Goal: Information Seeking & Learning: Learn about a topic

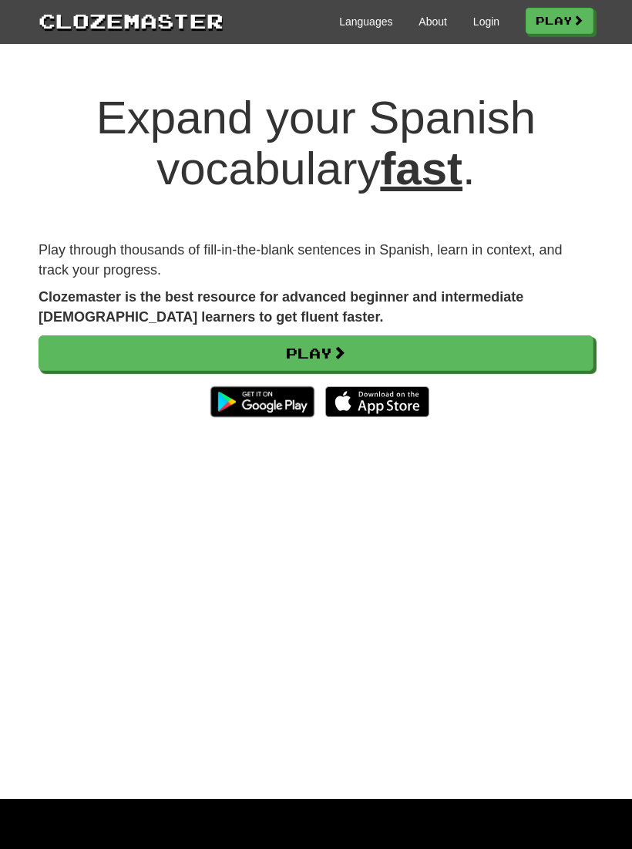
click at [372, 358] on link "Play" at bounding box center [316, 352] width 555 height 35
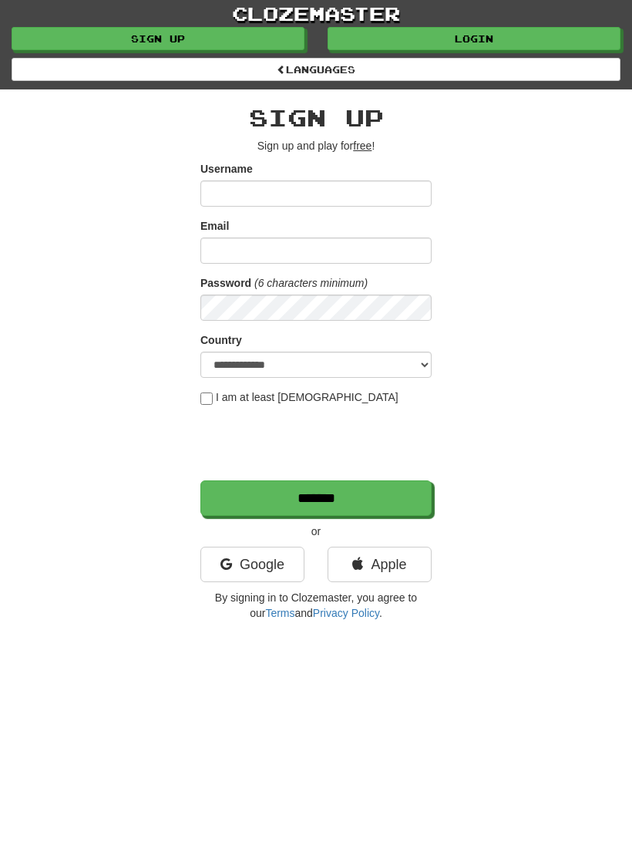
click at [390, 576] on link "Apple" at bounding box center [380, 564] width 104 height 35
click at [621, 414] on div "**********" at bounding box center [316, 314] width 632 height 628
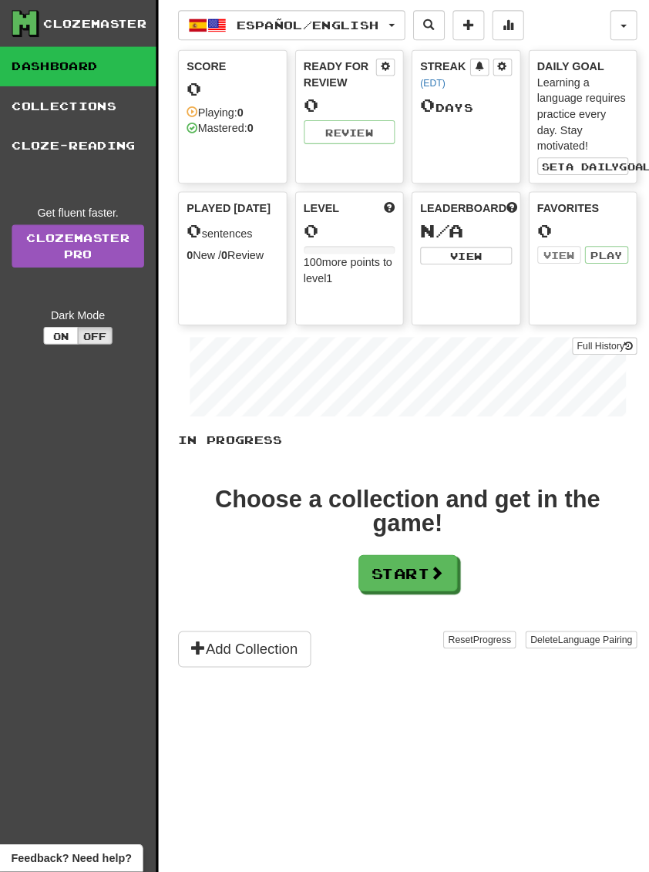
scroll to position [2, 0]
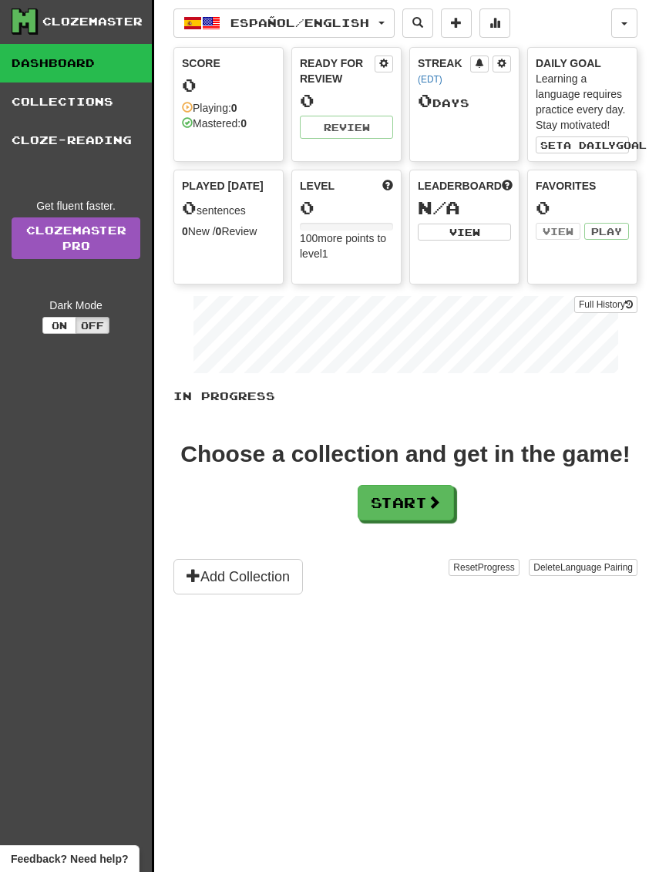
click at [272, 22] on span "Español / English" at bounding box center [300, 22] width 139 height 13
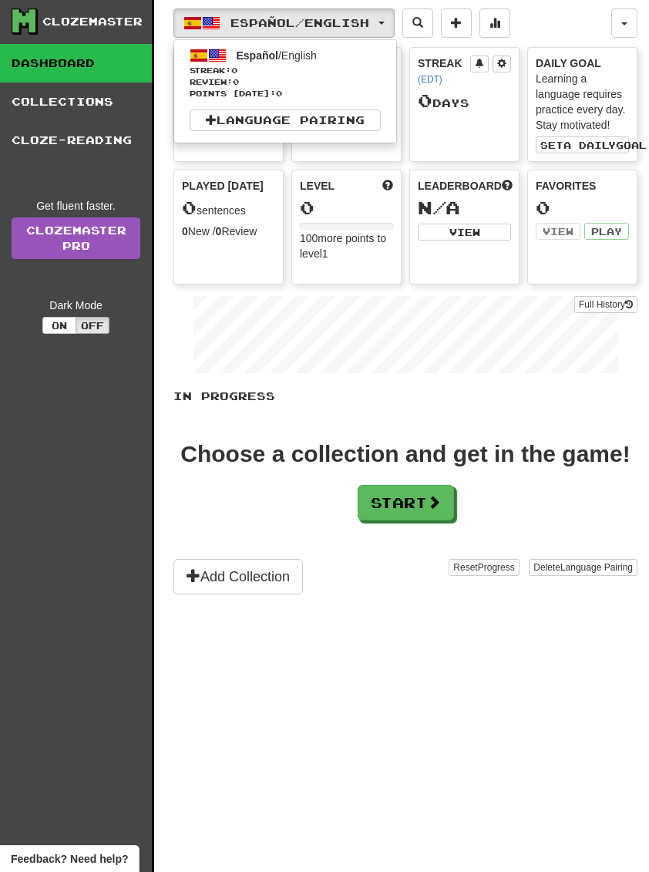
click at [299, 403] on div at bounding box center [324, 436] width 649 height 872
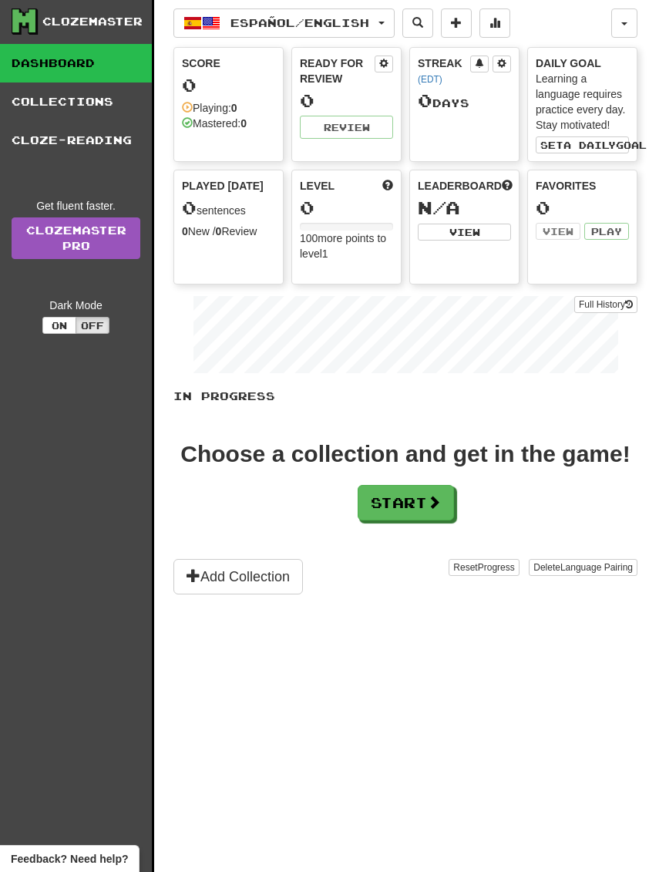
click at [376, 500] on button "Start" at bounding box center [406, 502] width 96 height 35
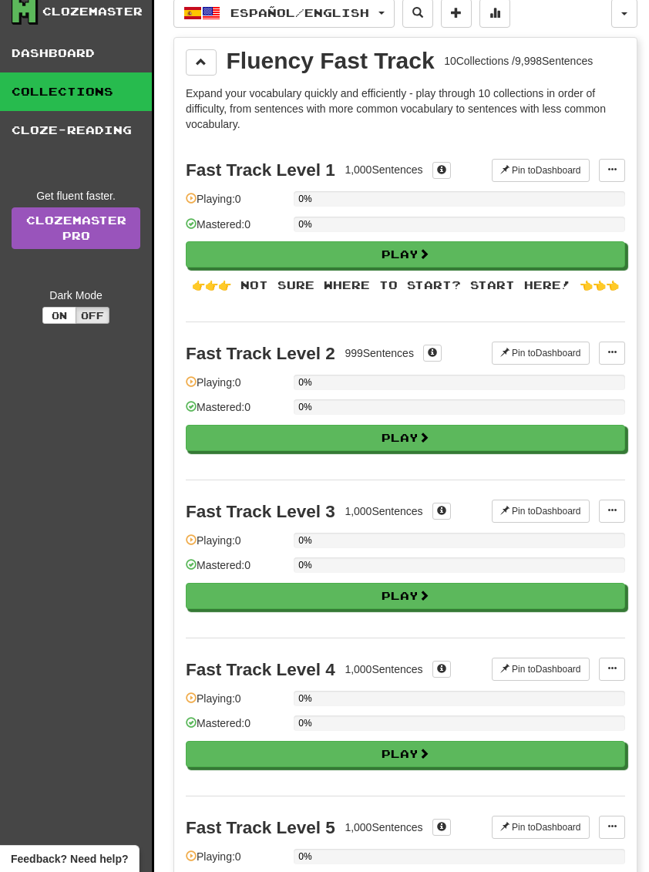
scroll to position [12, 0]
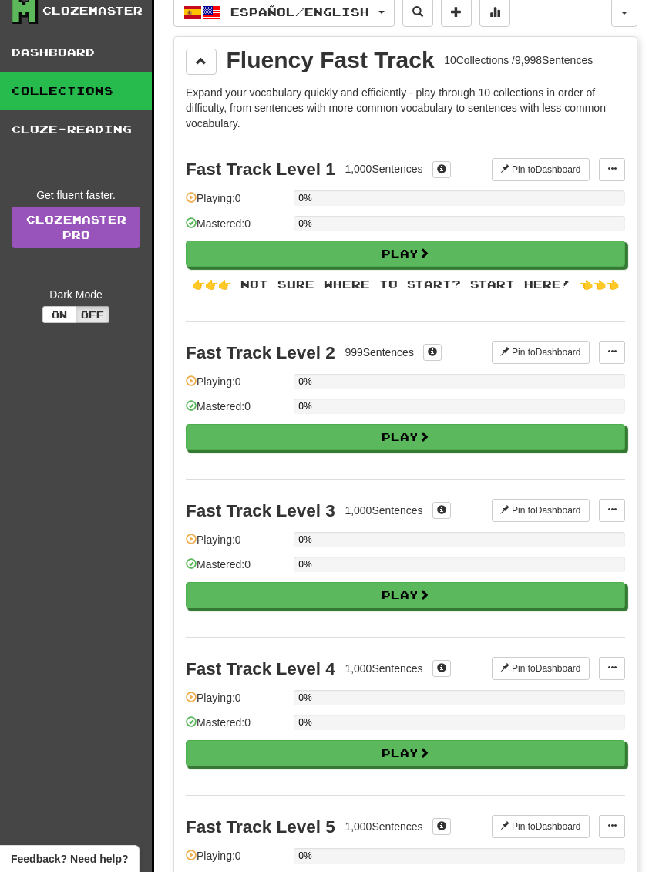
click at [420, 251] on button "Play" at bounding box center [406, 254] width 440 height 26
select select "**"
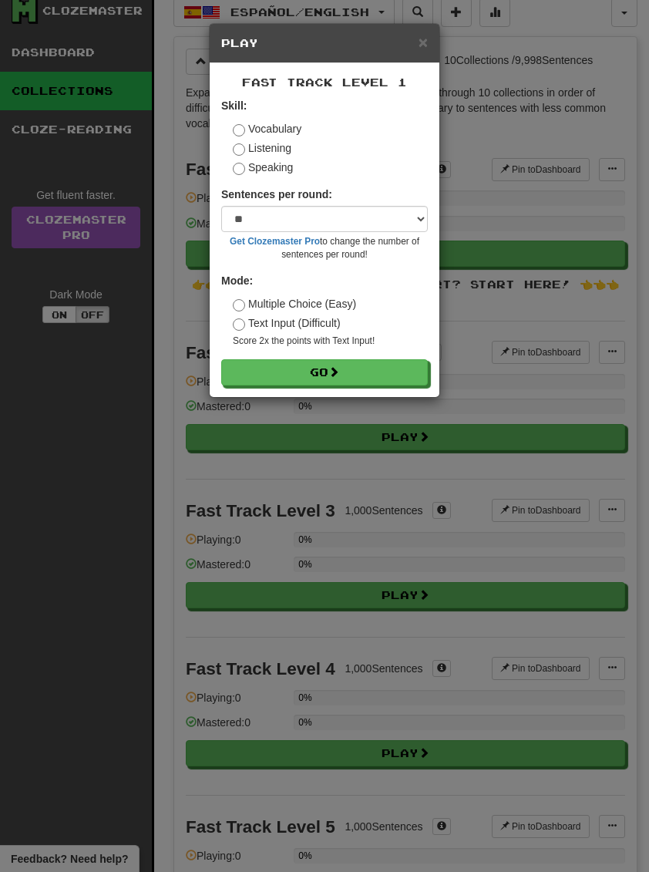
click at [620, 739] on div "× Play Fast Track Level 1 Skill: Vocabulary Listening Speaking Sentences per ro…" at bounding box center [324, 436] width 649 height 872
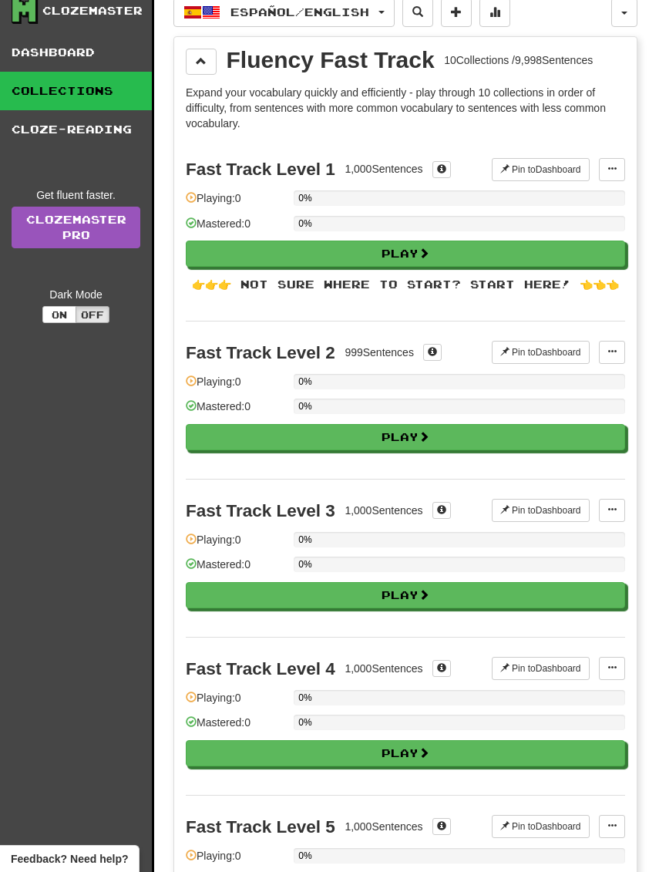
click at [413, 248] on button "Play" at bounding box center [406, 254] width 440 height 26
select select "**"
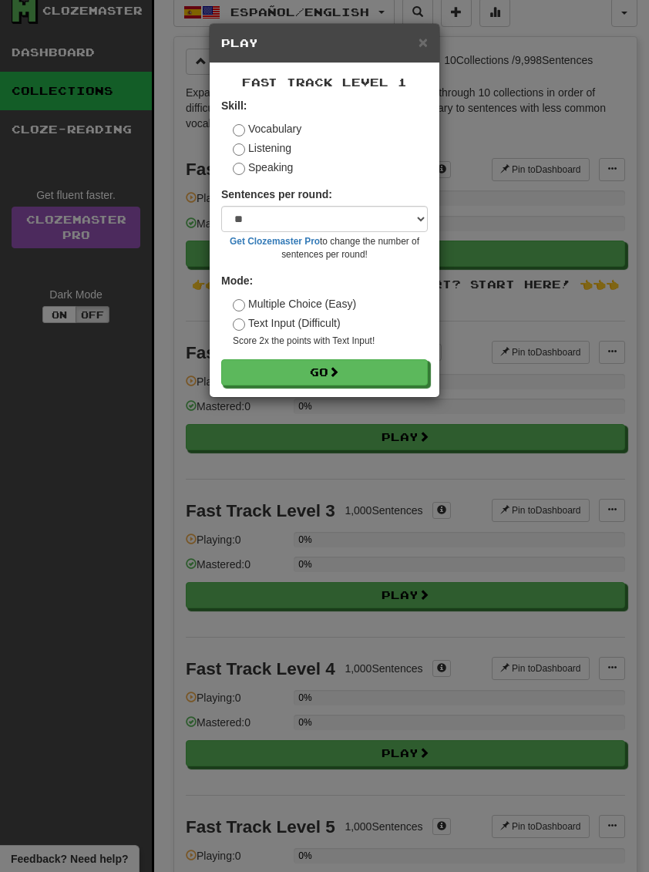
click at [352, 371] on button "Go" at bounding box center [324, 372] width 207 height 26
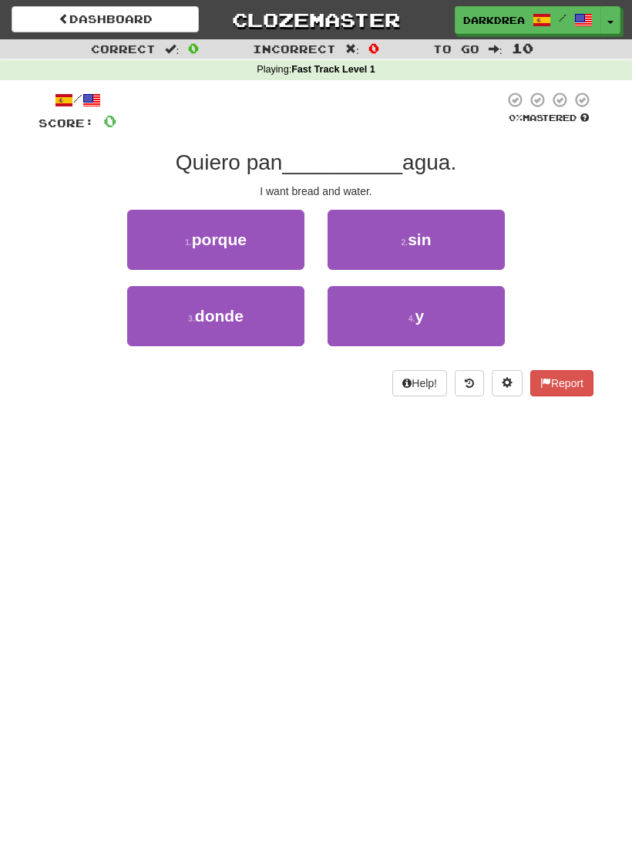
click at [465, 324] on button "4 . y" at bounding box center [416, 316] width 177 height 60
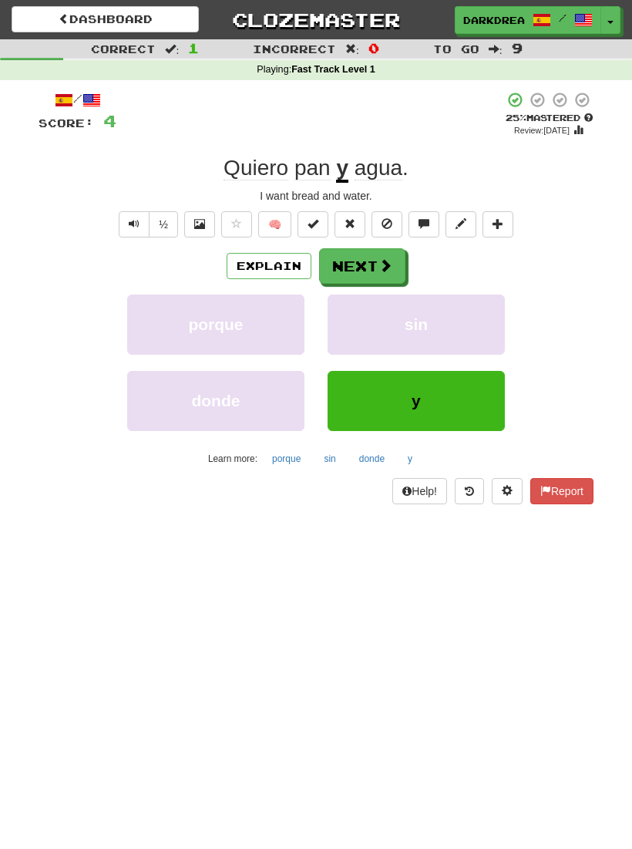
click at [384, 259] on span at bounding box center [386, 265] width 14 height 14
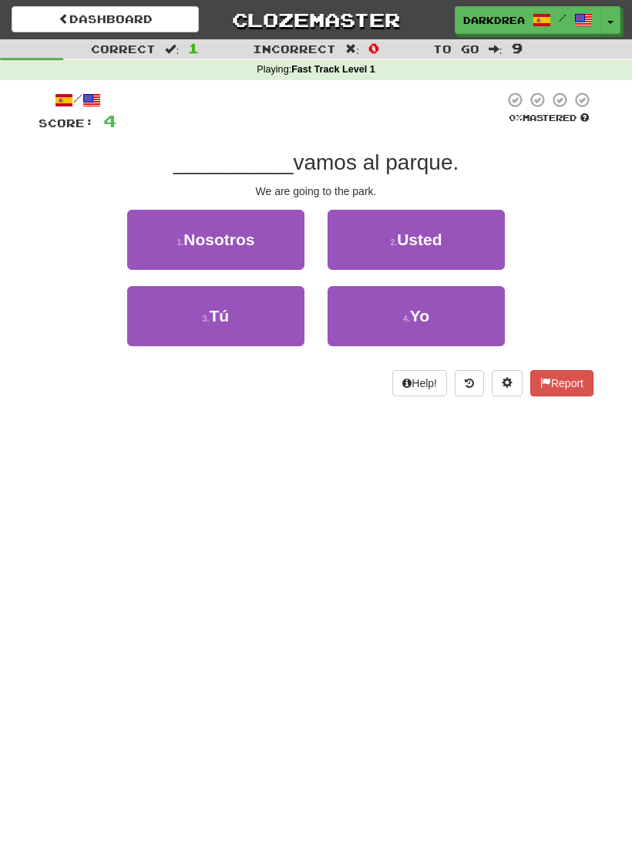
click at [204, 246] on span "Nosotros" at bounding box center [219, 240] width 71 height 18
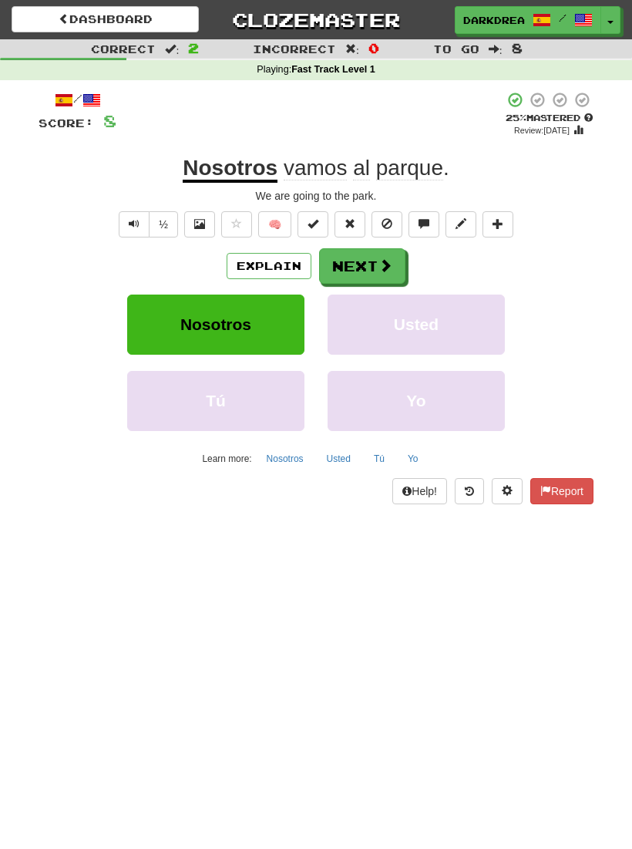
click at [370, 260] on button "Next" at bounding box center [362, 265] width 86 height 35
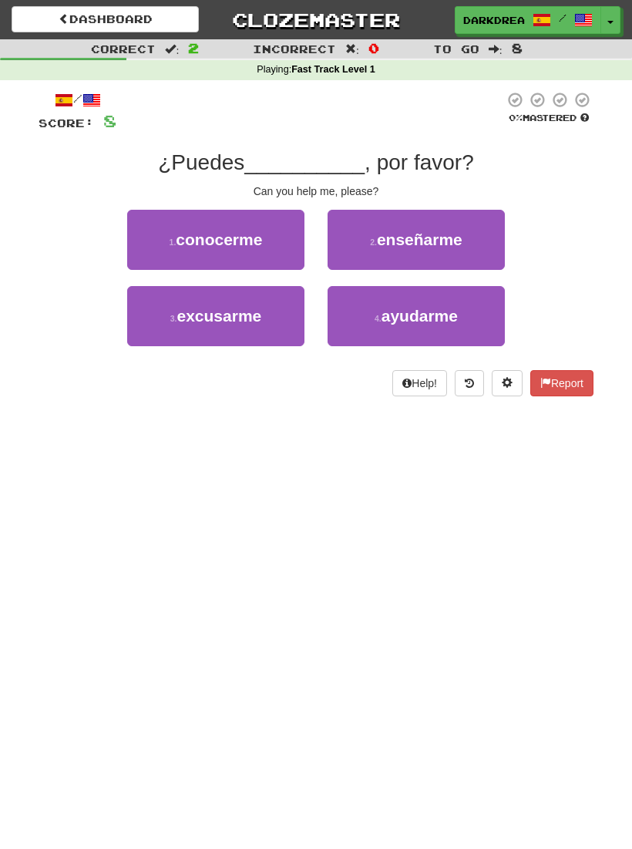
click at [470, 339] on button "4 . ayudarme" at bounding box center [416, 316] width 177 height 60
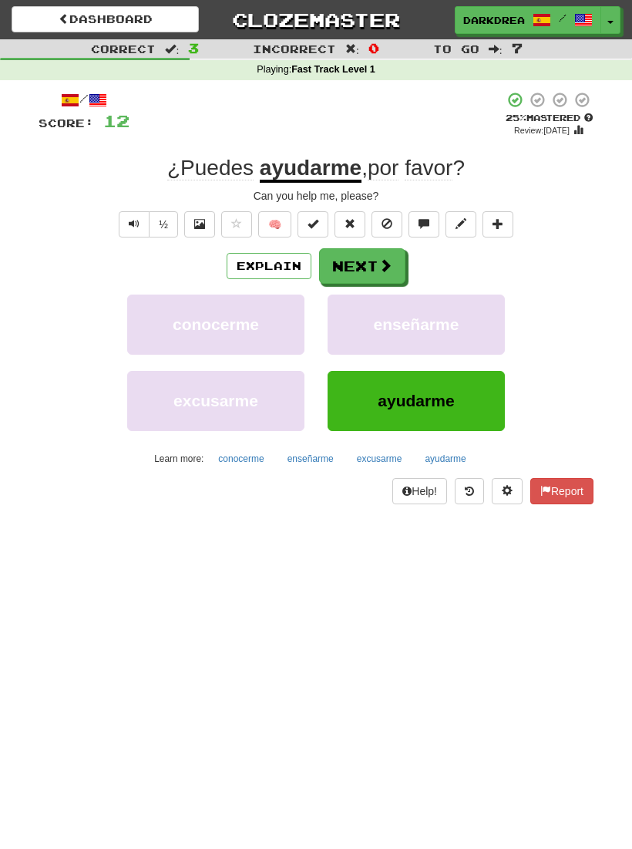
click at [382, 271] on span at bounding box center [386, 265] width 14 height 14
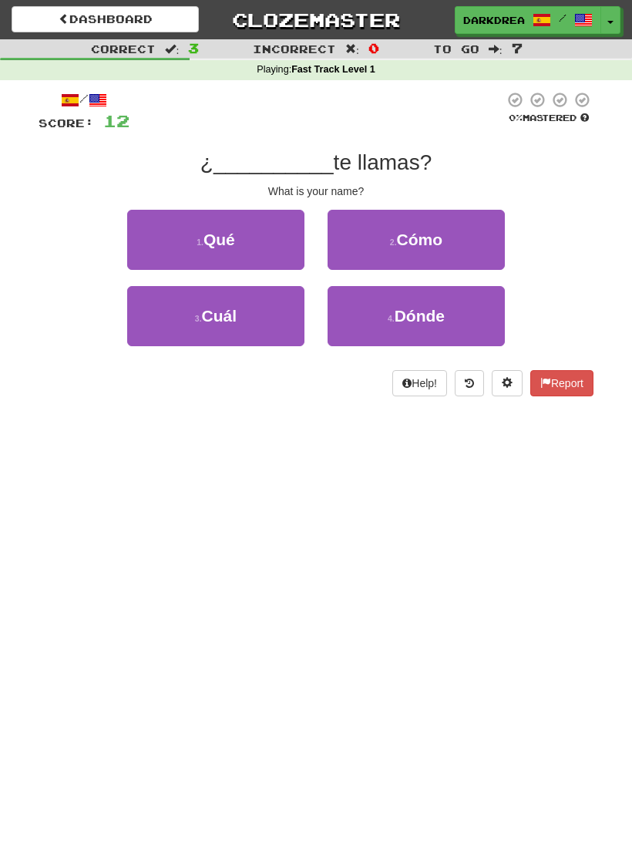
click at [439, 231] on span "Cómo" at bounding box center [420, 240] width 46 height 18
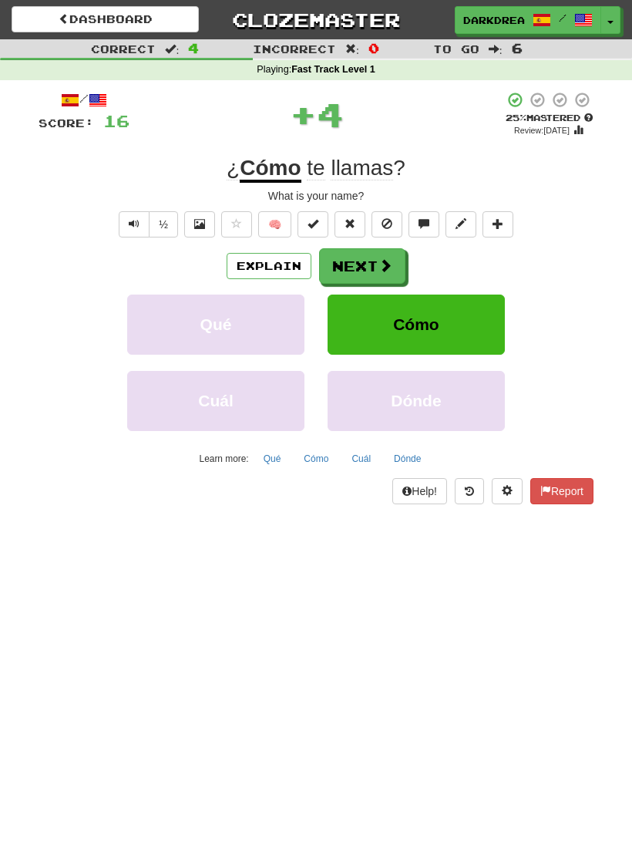
click at [379, 259] on span at bounding box center [386, 265] width 14 height 14
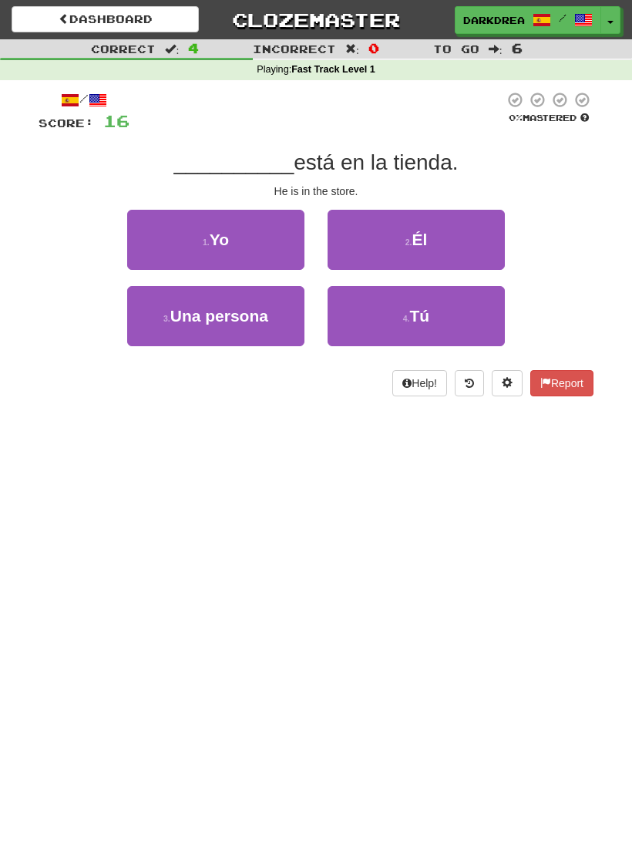
click at [416, 303] on button "4 . Tú" at bounding box center [416, 316] width 177 height 60
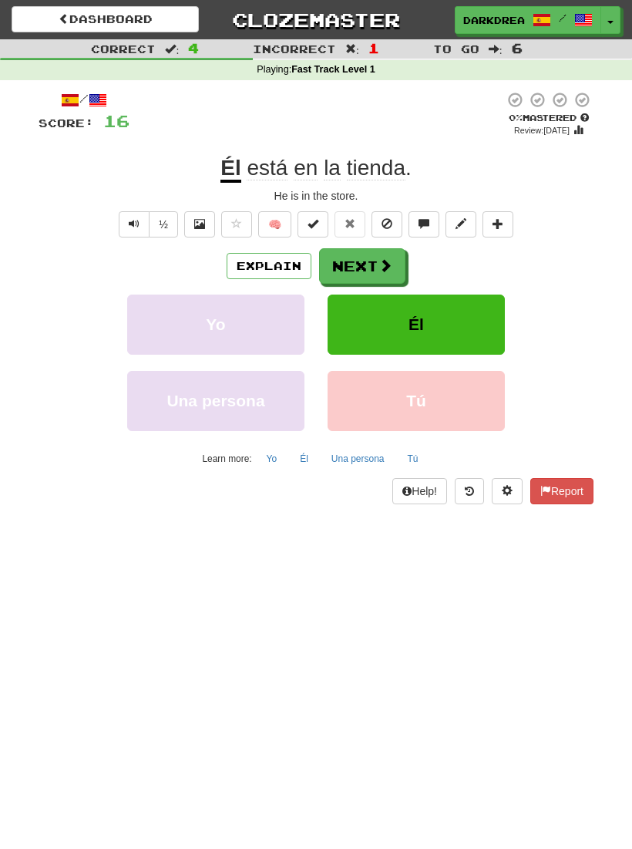
click at [368, 267] on button "Next" at bounding box center [362, 265] width 86 height 35
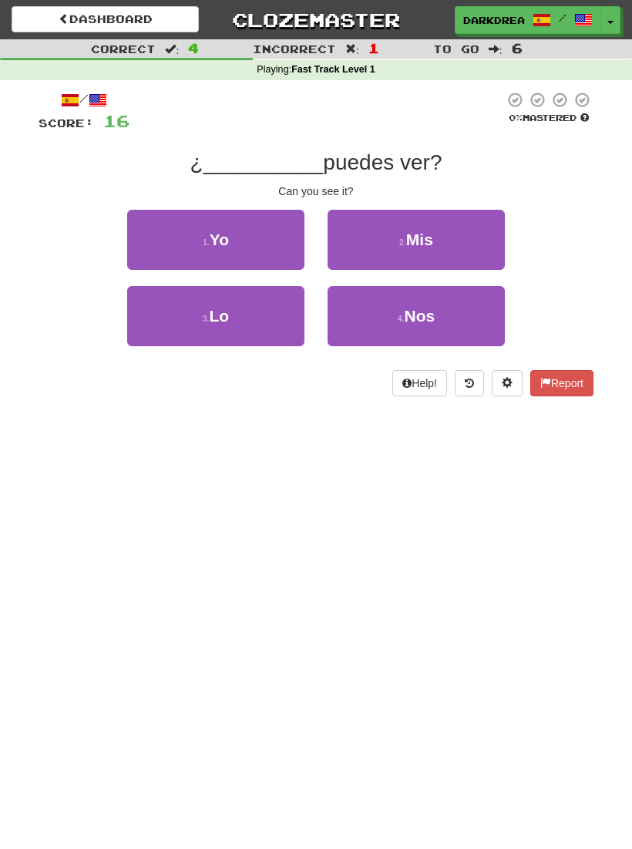
click at [296, 326] on button "3 . Lo" at bounding box center [215, 316] width 177 height 60
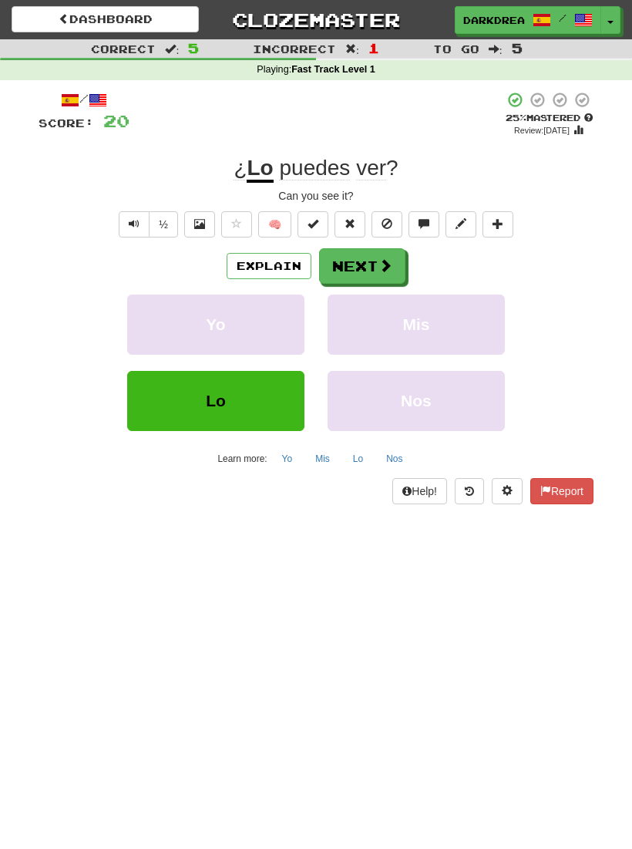
click at [373, 261] on button "Next" at bounding box center [362, 265] width 86 height 35
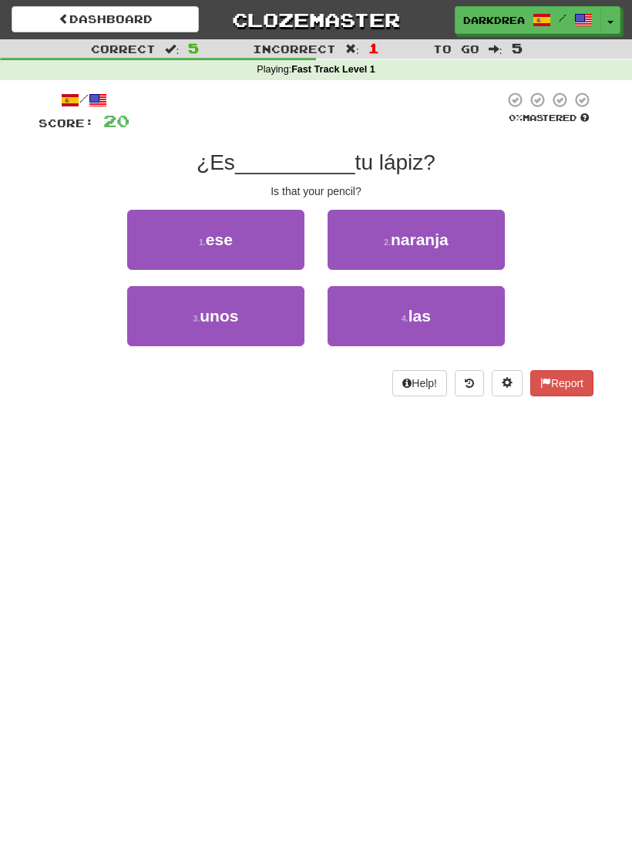
click at [442, 322] on button "4 . las" at bounding box center [416, 316] width 177 height 60
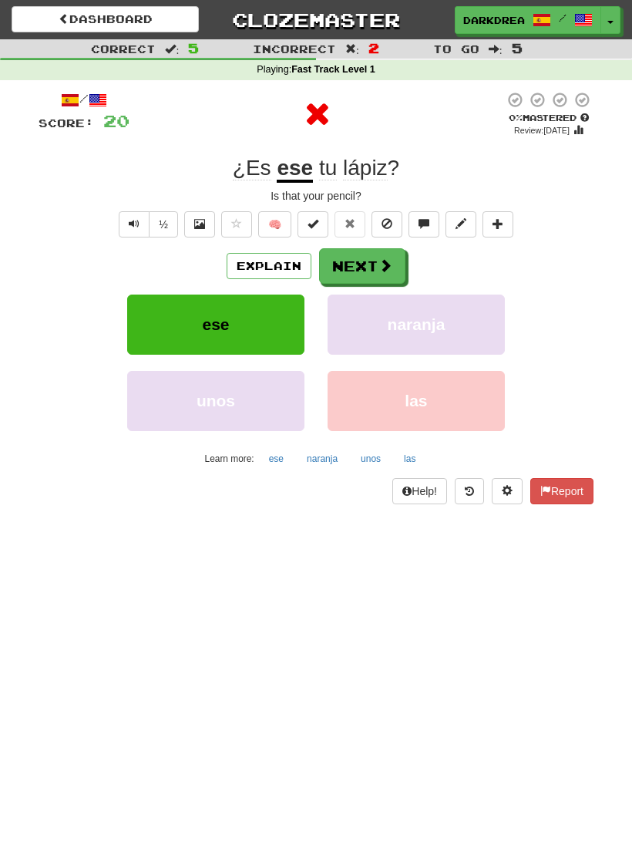
click at [363, 266] on button "Next" at bounding box center [362, 265] width 86 height 35
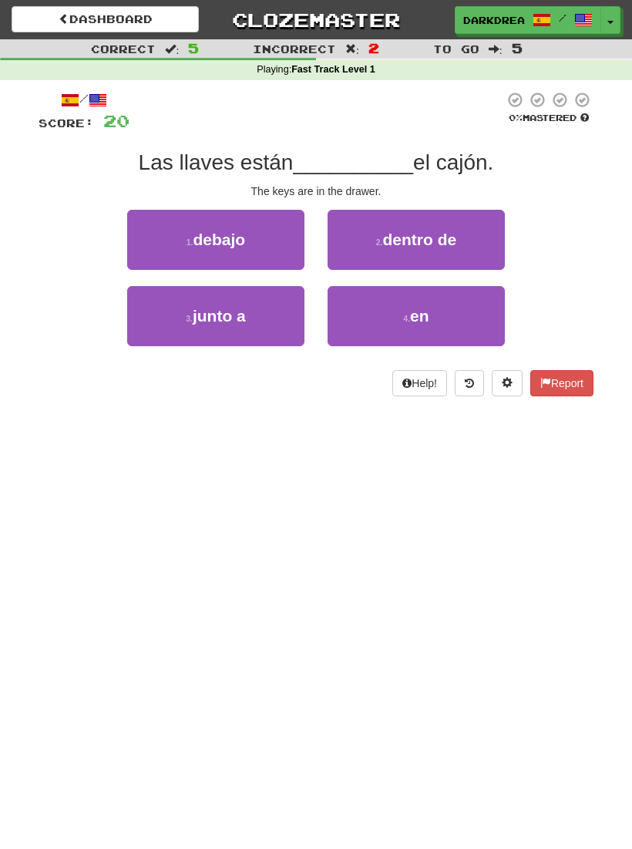
click at [392, 324] on button "4 . en" at bounding box center [416, 316] width 177 height 60
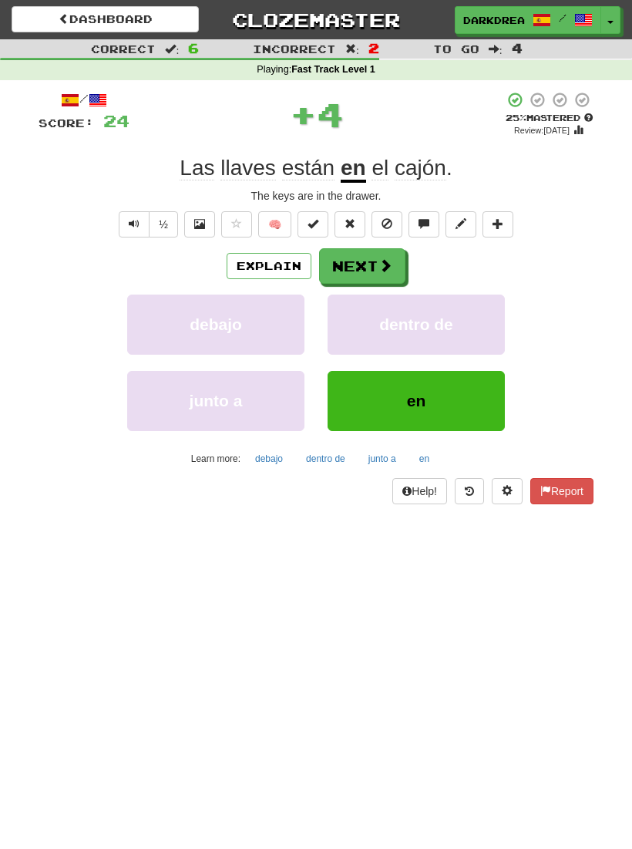
click at [392, 324] on span "dentro de" at bounding box center [416, 324] width 74 height 18
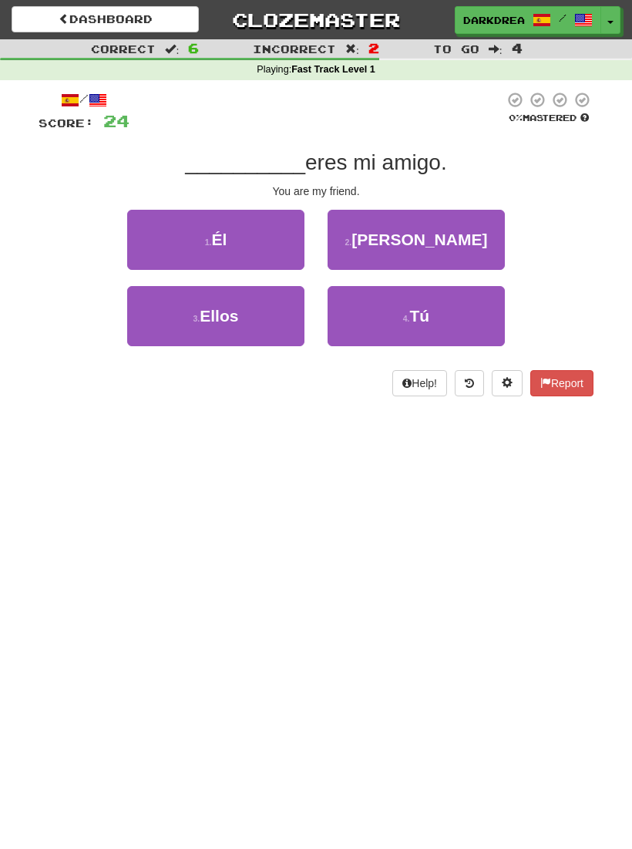
click at [396, 312] on button "4 . Tú" at bounding box center [416, 316] width 177 height 60
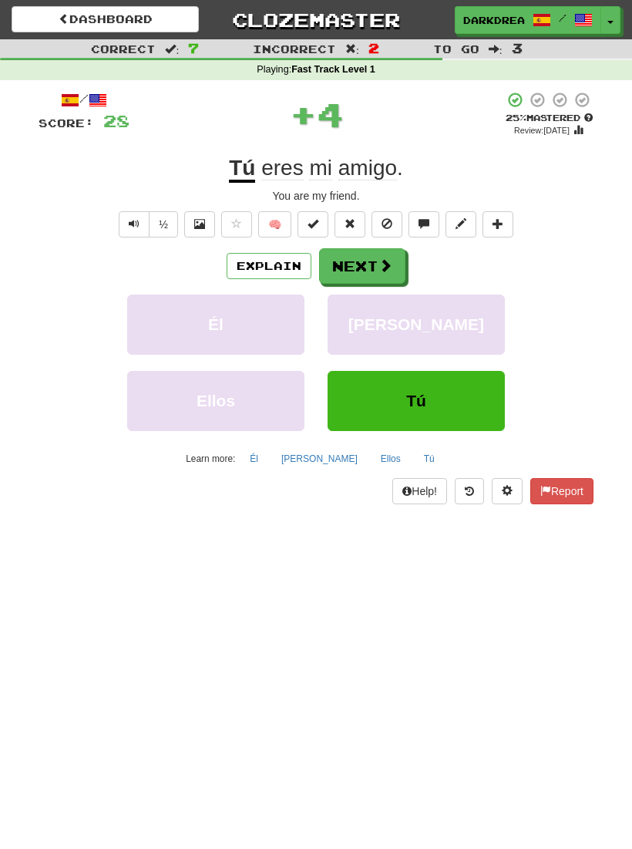
click at [355, 261] on button "Next" at bounding box center [362, 265] width 86 height 35
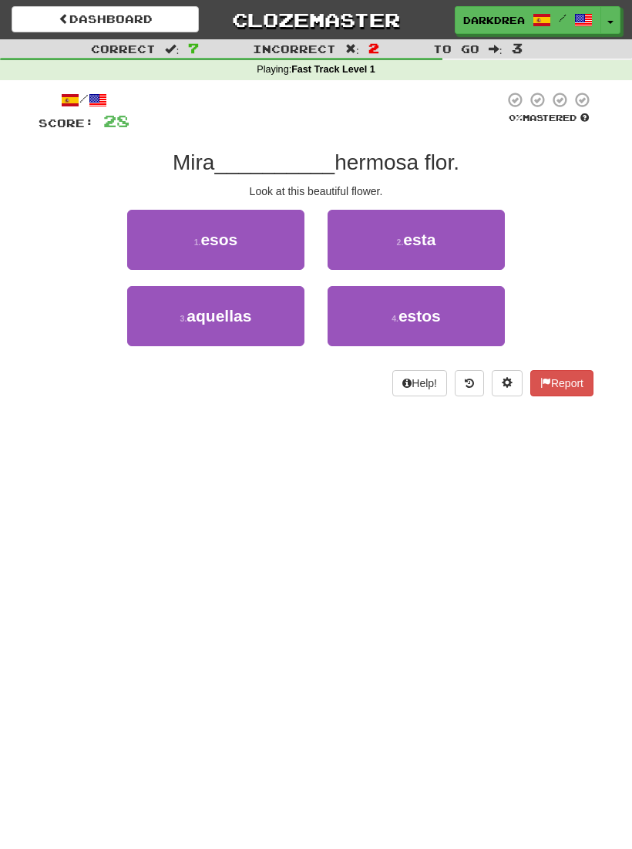
click at [389, 233] on button "2 . esta" at bounding box center [416, 240] width 177 height 60
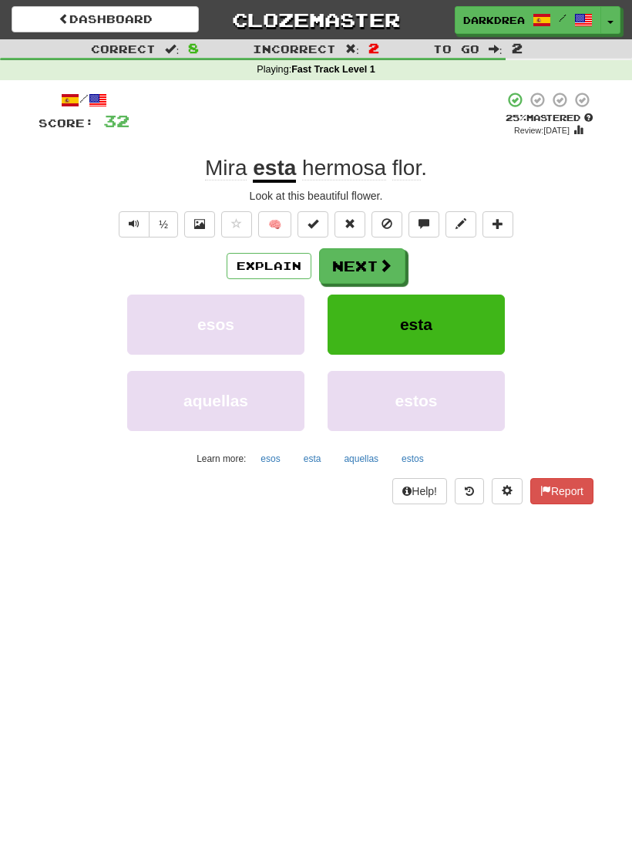
click at [382, 260] on span at bounding box center [386, 265] width 14 height 14
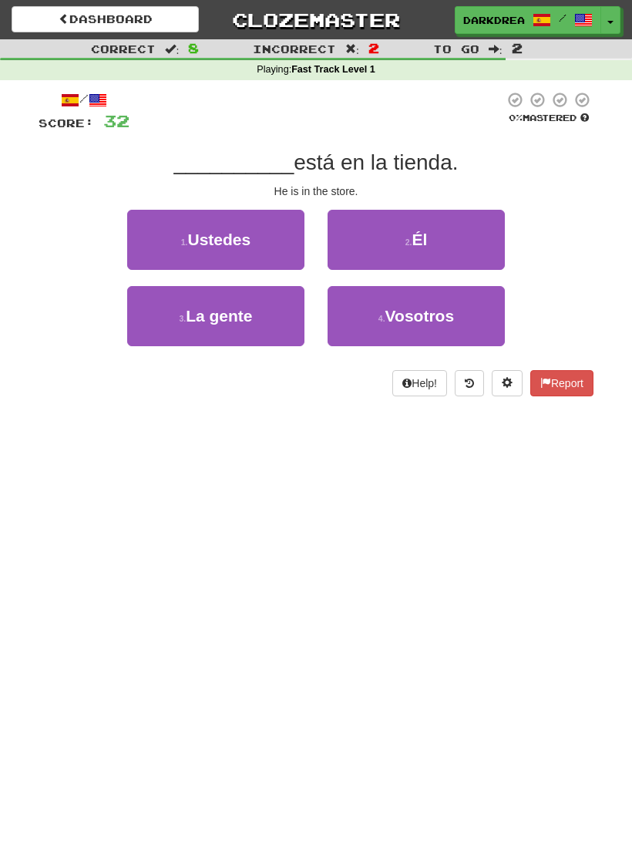
click at [389, 233] on button "2 . Él" at bounding box center [416, 240] width 177 height 60
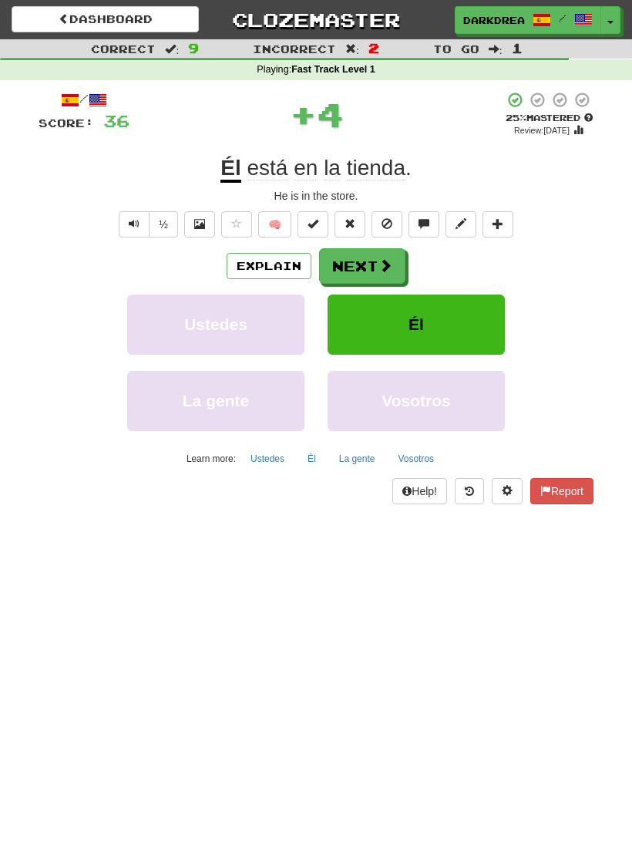
click at [372, 259] on button "Next" at bounding box center [362, 265] width 86 height 35
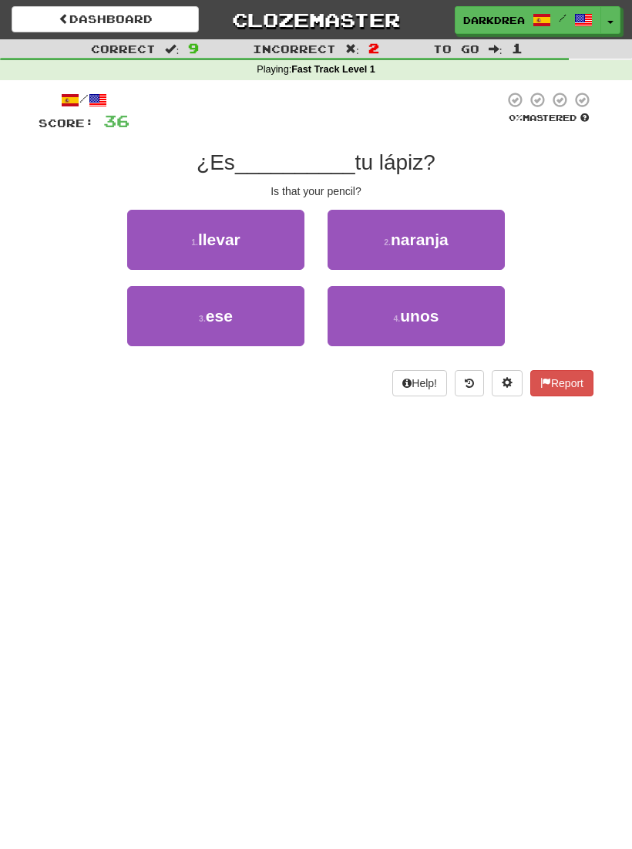
click at [262, 226] on button "1 . llevar" at bounding box center [215, 240] width 177 height 60
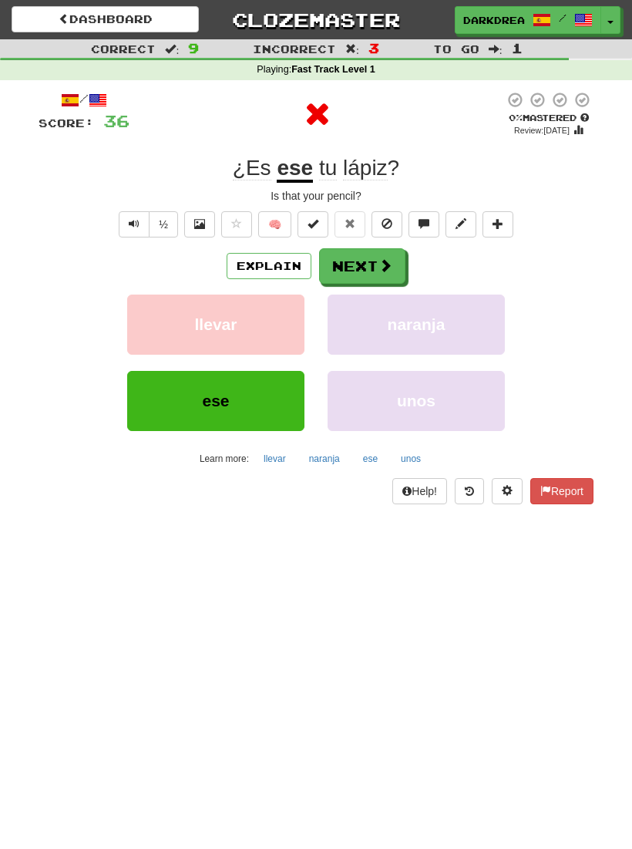
click at [291, 258] on button "Explain" at bounding box center [269, 266] width 85 height 26
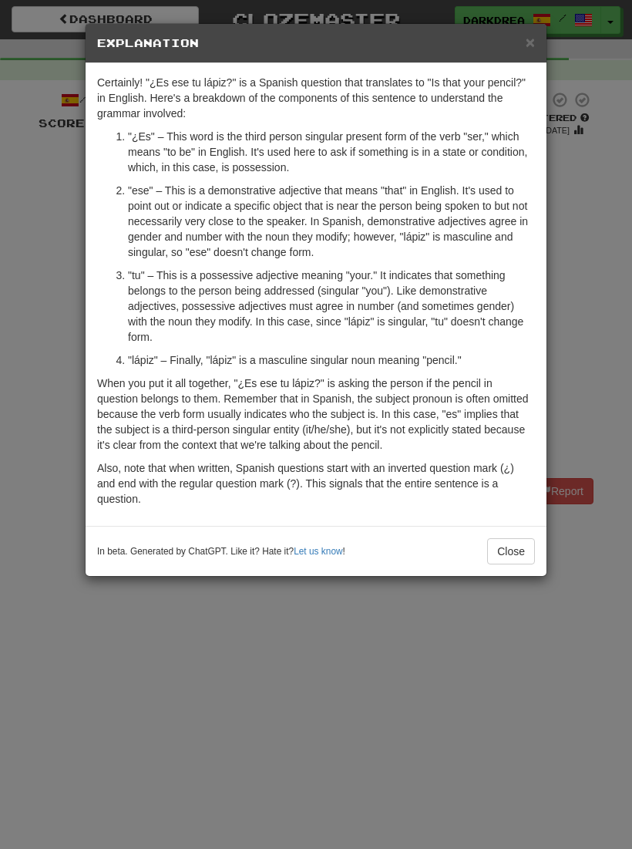
click at [527, 45] on span "×" at bounding box center [530, 42] width 9 height 18
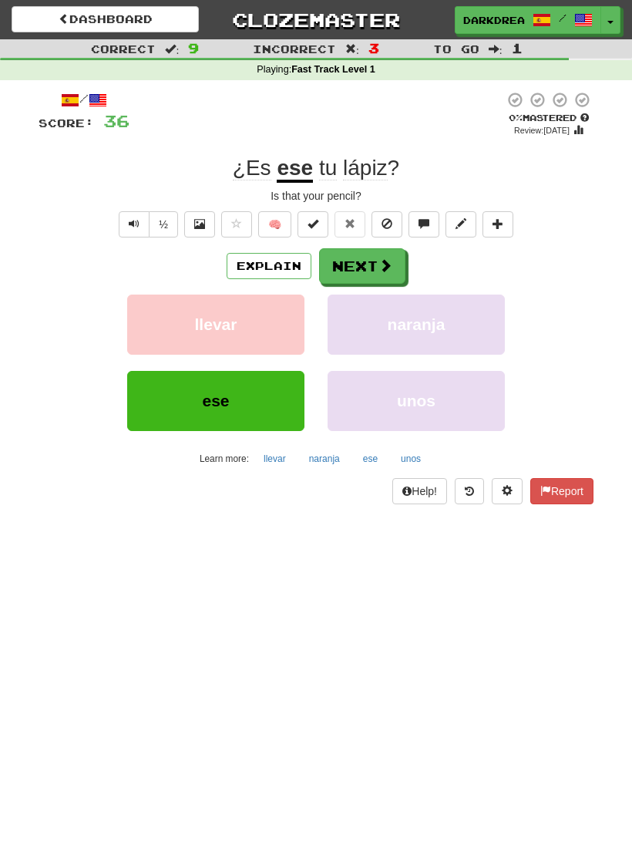
click at [387, 258] on span at bounding box center [386, 265] width 14 height 14
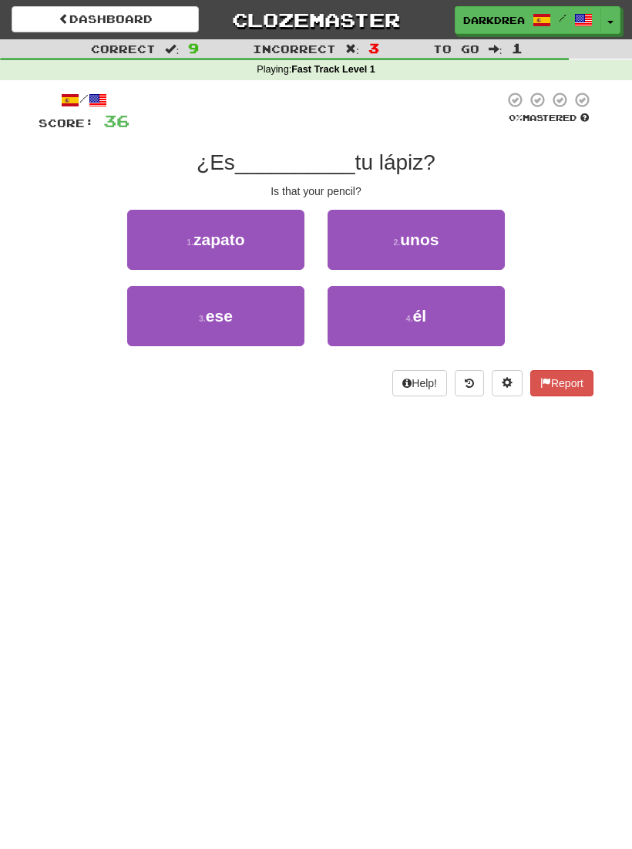
click at [266, 298] on button "3 . ese" at bounding box center [215, 316] width 177 height 60
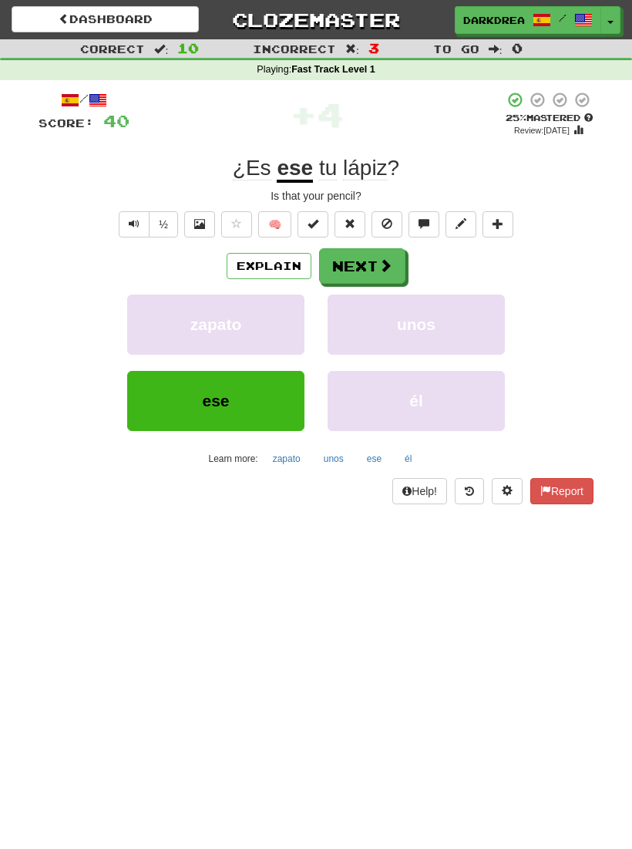
click at [362, 268] on button "Next" at bounding box center [362, 265] width 86 height 35
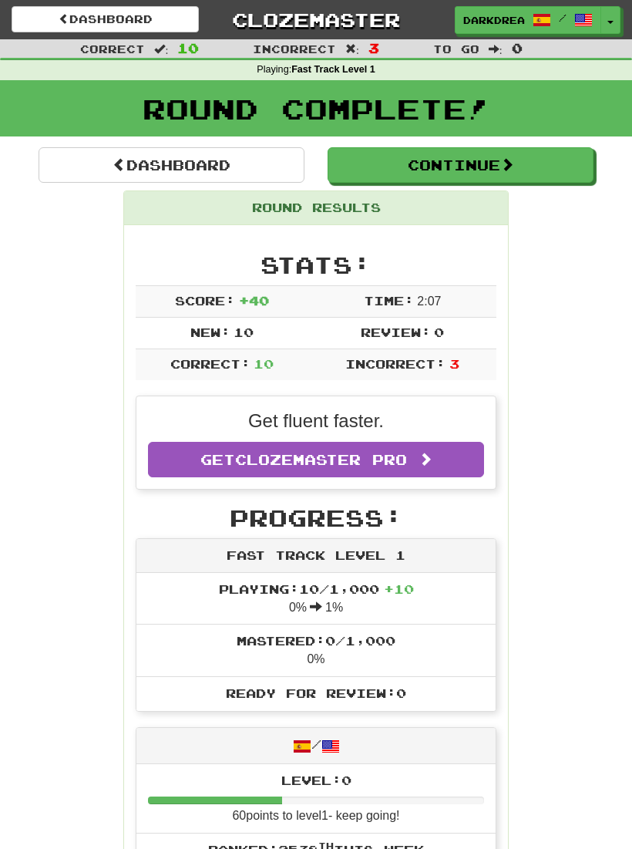
click at [487, 168] on button "Continue" at bounding box center [461, 164] width 266 height 35
